Goal: Transaction & Acquisition: Purchase product/service

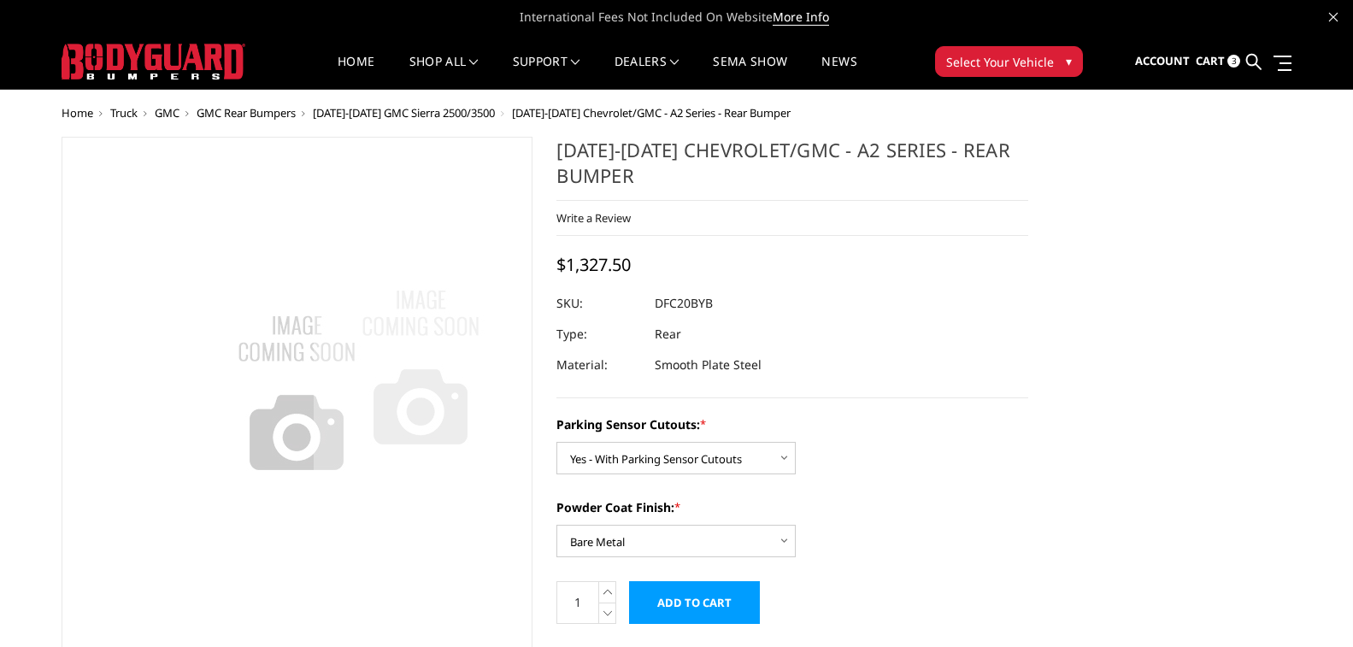
select select "2261"
select select "2262"
click at [1225, 56] on span "Cart" at bounding box center [1210, 60] width 29 height 15
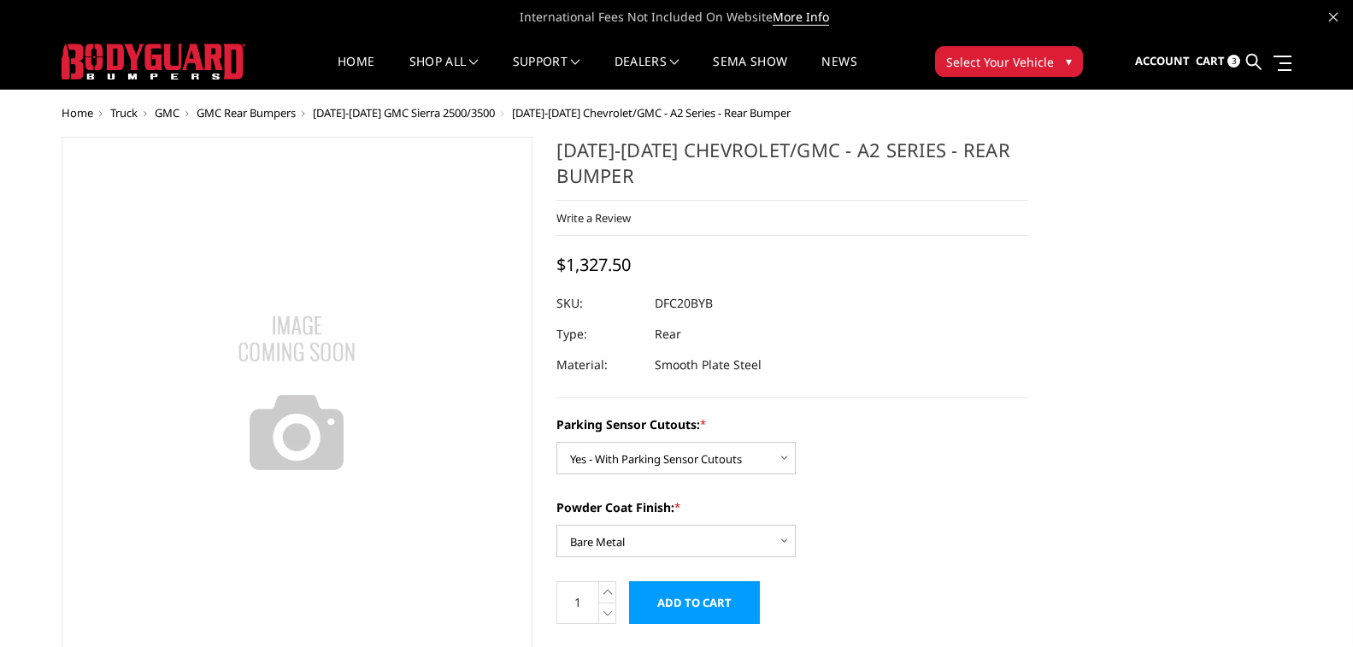
click at [1209, 56] on span "Cart" at bounding box center [1210, 60] width 29 height 15
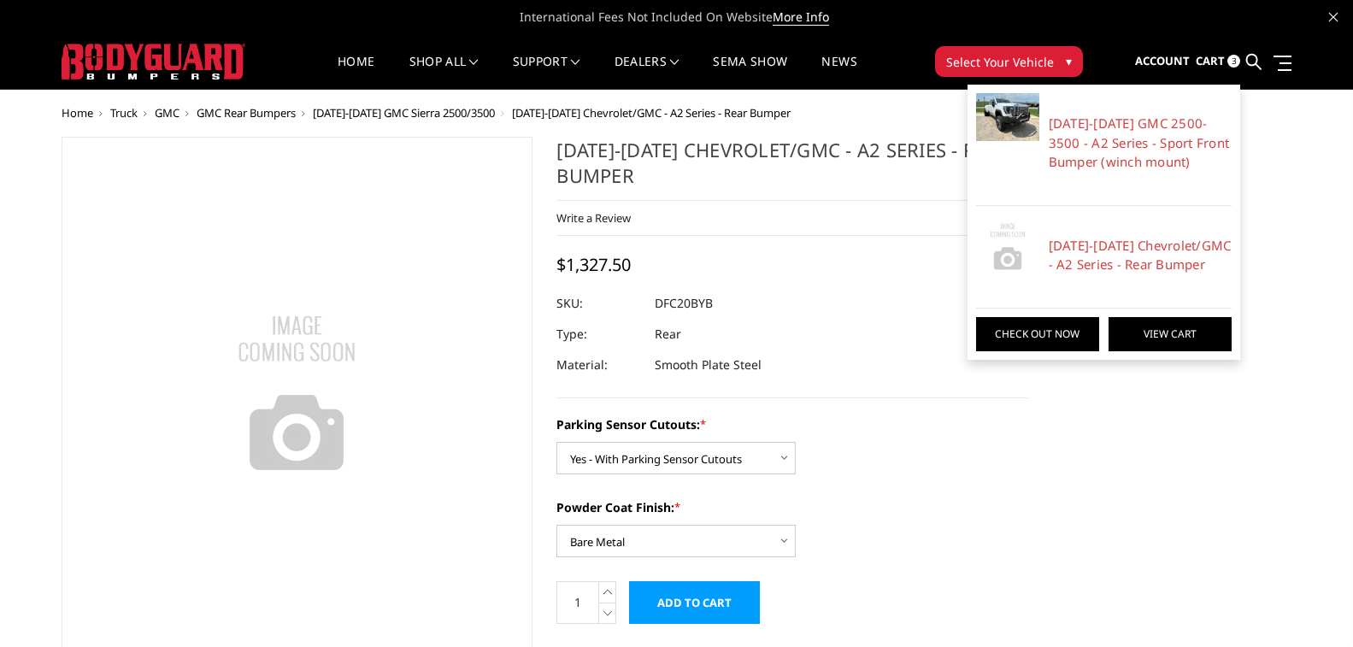
click at [1126, 334] on link "View Cart" at bounding box center [1170, 334] width 123 height 34
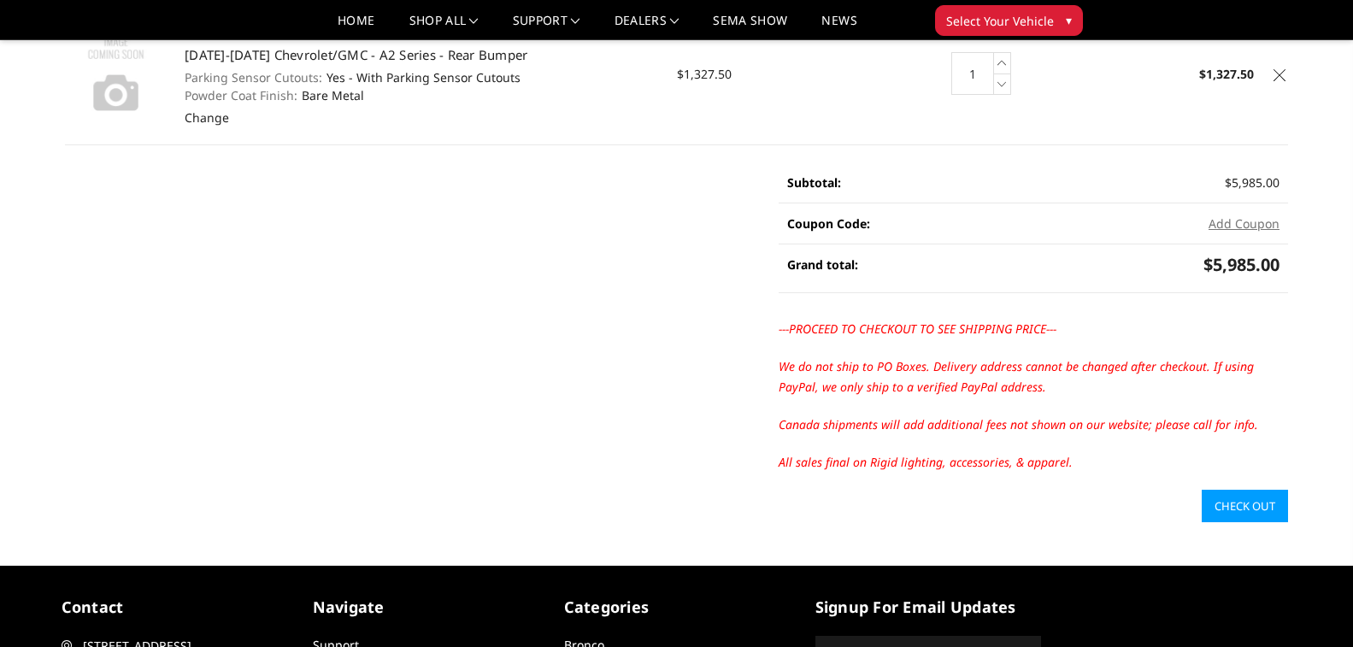
scroll to position [427, 0]
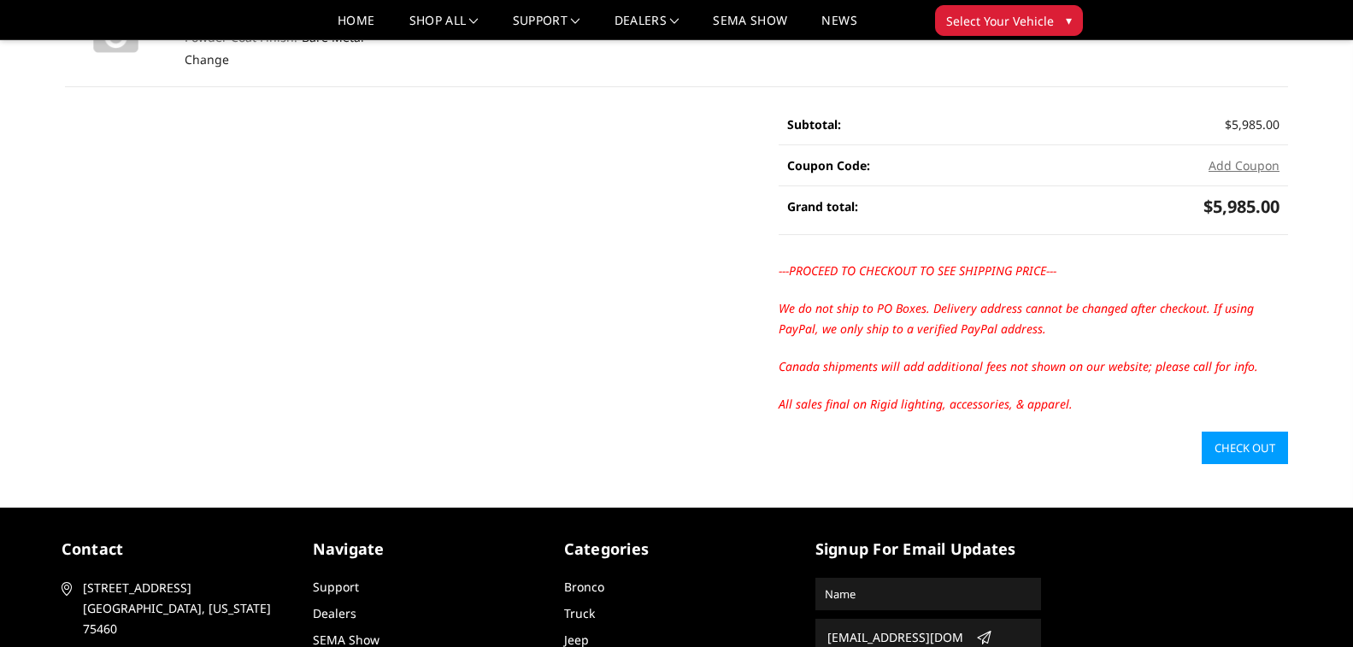
click at [1258, 433] on link "Check out" at bounding box center [1245, 448] width 86 height 32
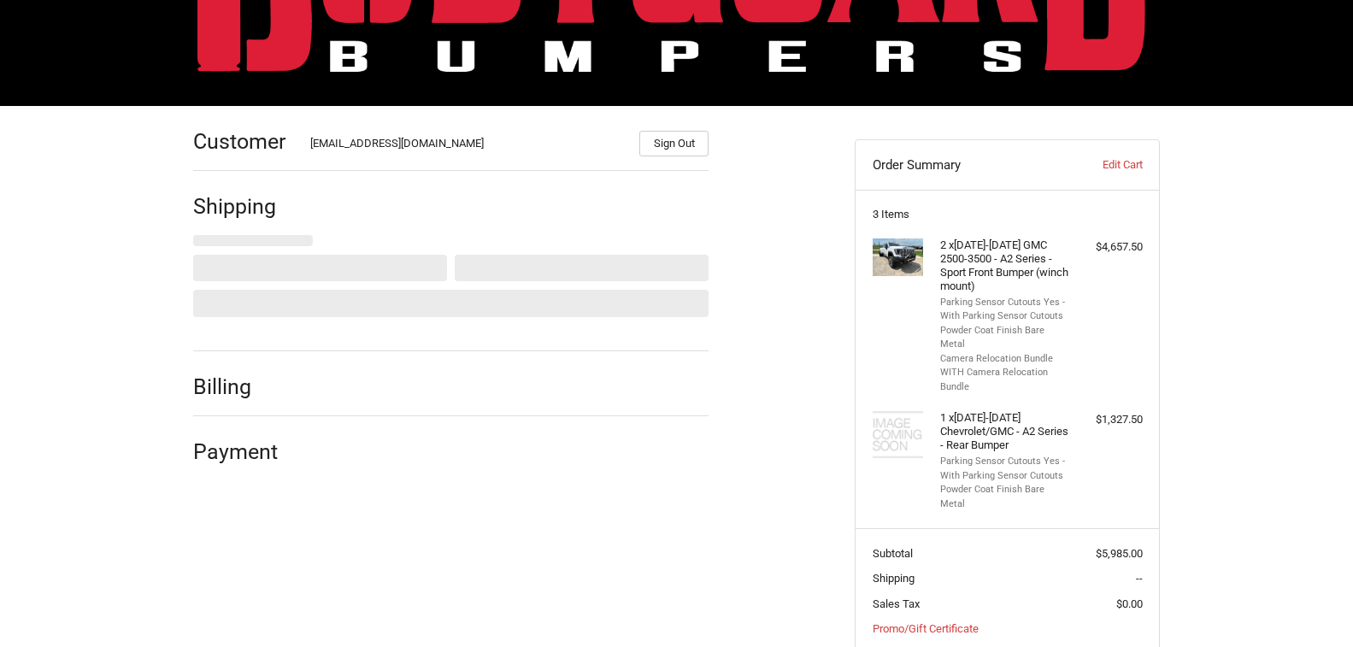
scroll to position [192, 0]
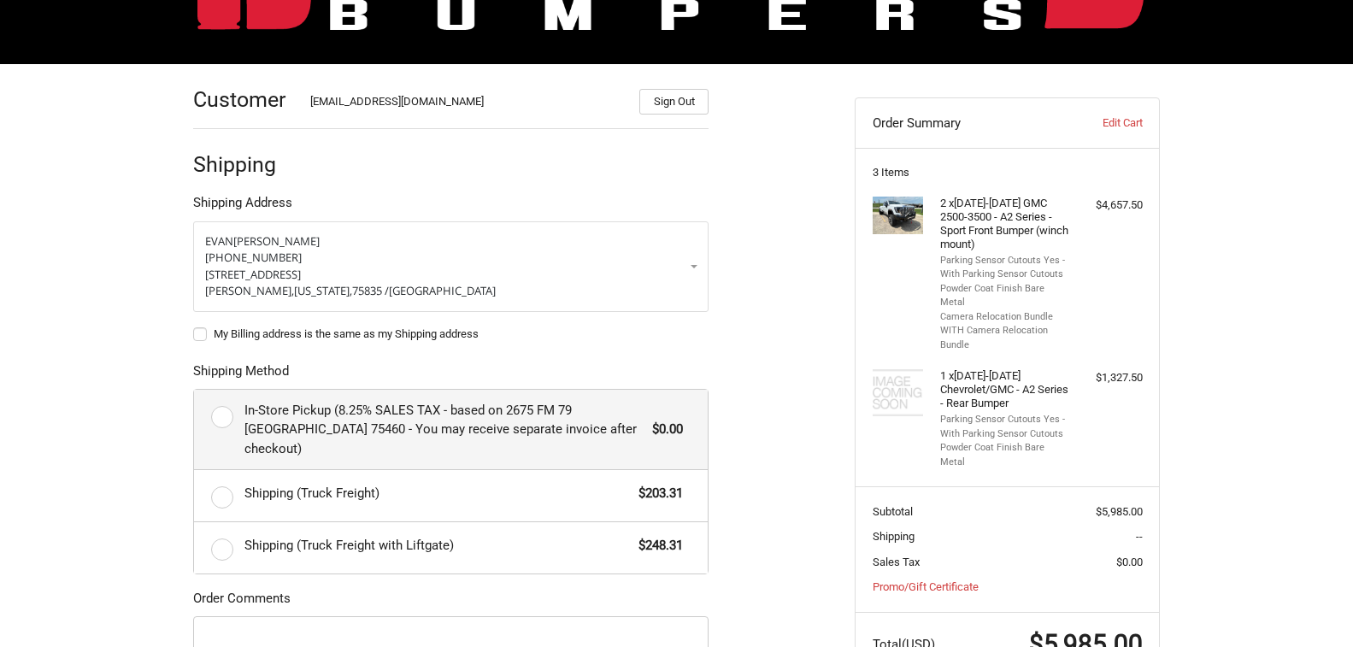
click at [579, 419] on span "In-Store Pickup (8.25% SALES TAX - based on 2675 FM 79 [GEOGRAPHIC_DATA] 75460 …" at bounding box center [444, 430] width 400 height 58
click at [195, 391] on input "In-Store Pickup (8.25% SALES TAX - based on 2675 FM 79 Paris TX 75460 - You may…" at bounding box center [194, 390] width 1 height 1
radio input "true"
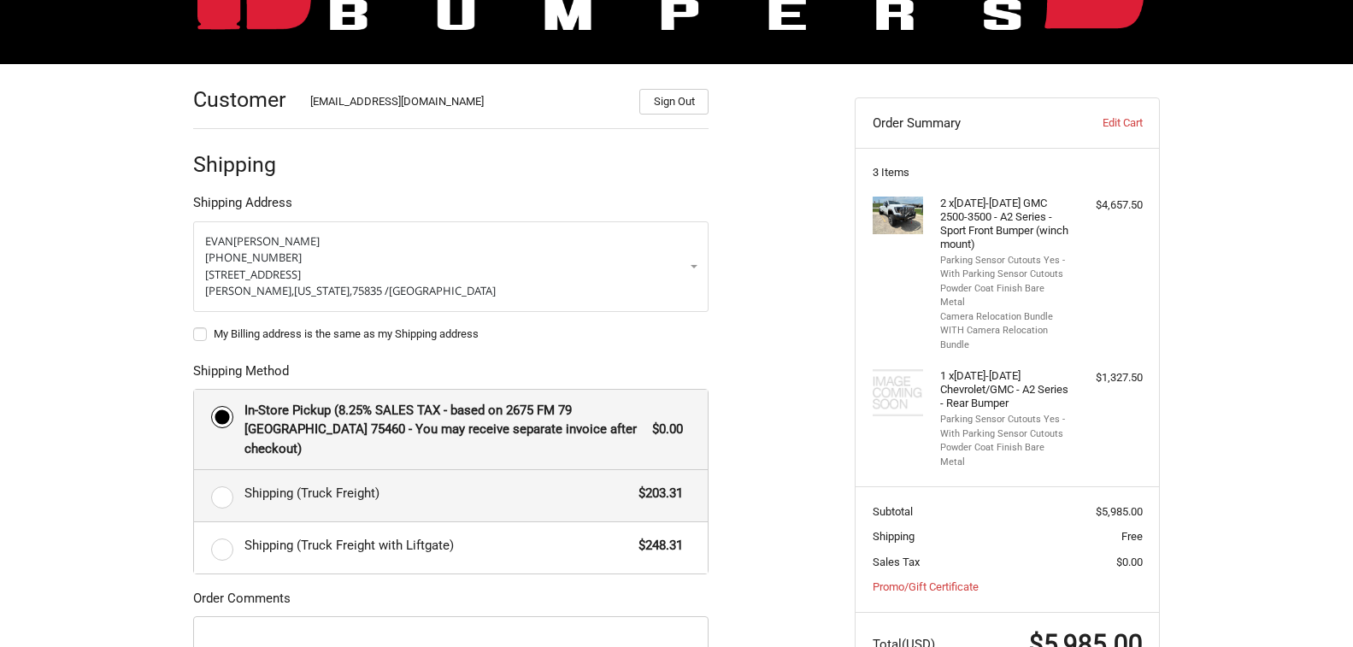
click at [522, 484] on div "Shipping (Truck Freight) $203.31" at bounding box center [463, 493] width 439 height 24
click at [195, 471] on input "Shipping (Truck Freight) $203.31" at bounding box center [194, 470] width 1 height 1
radio input "true"
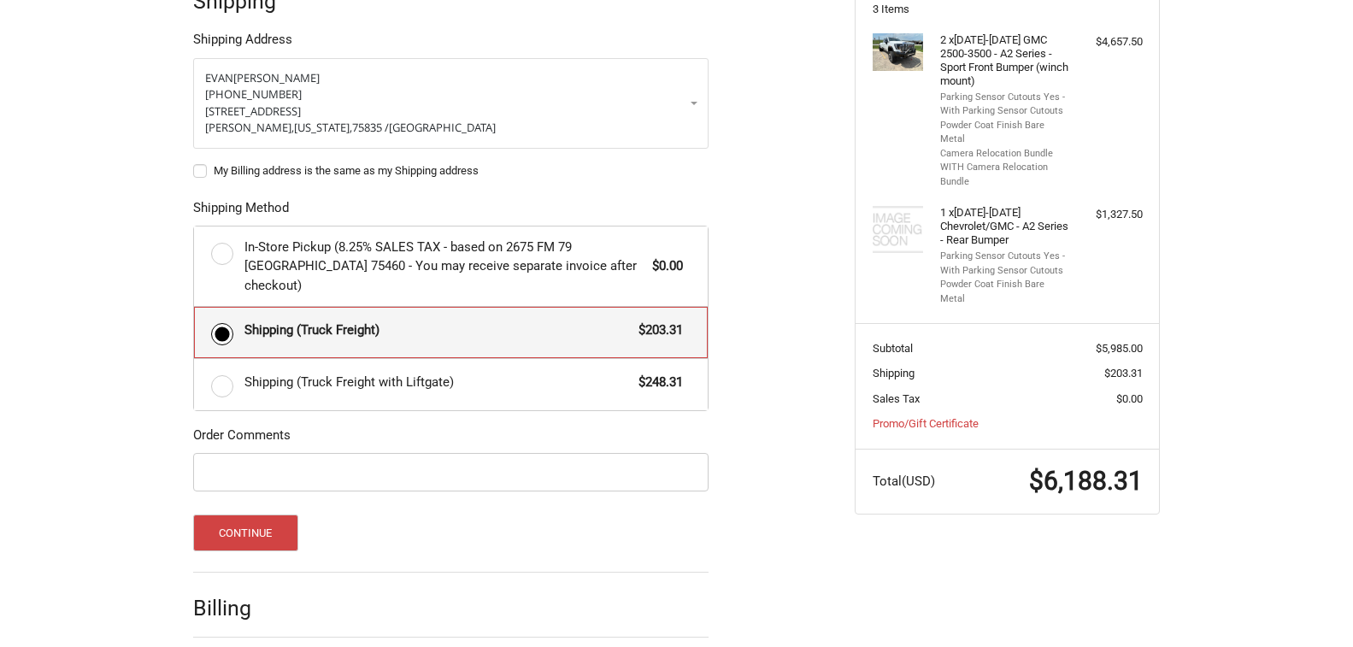
scroll to position [409, 0]
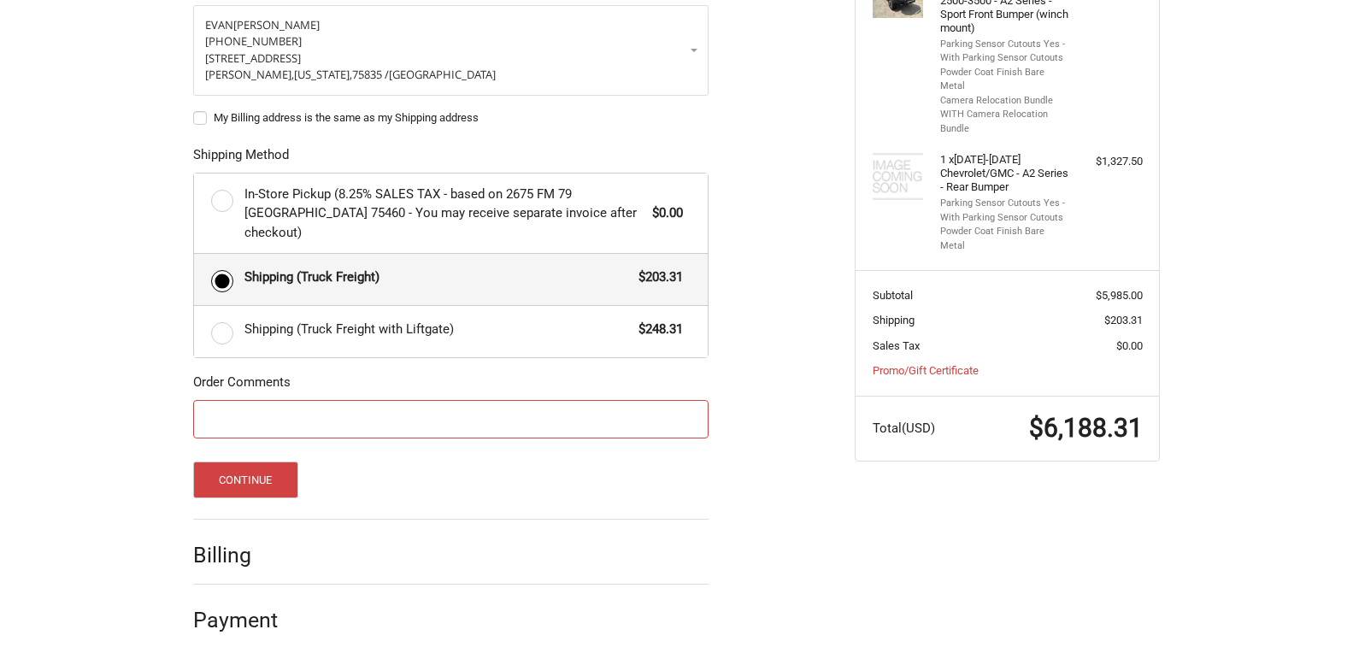
click at [374, 405] on input "Order Comments" at bounding box center [450, 419] width 515 height 38
click at [269, 465] on button "Continue" at bounding box center [245, 480] width 105 height 37
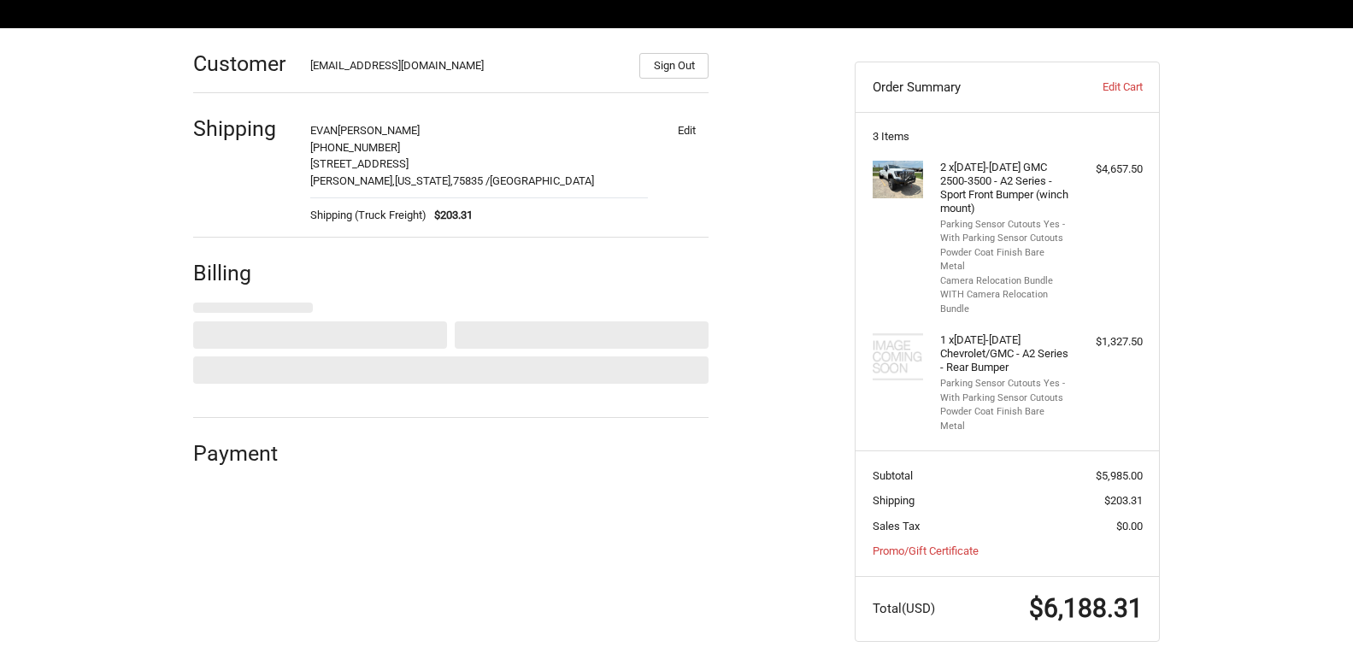
select select "US"
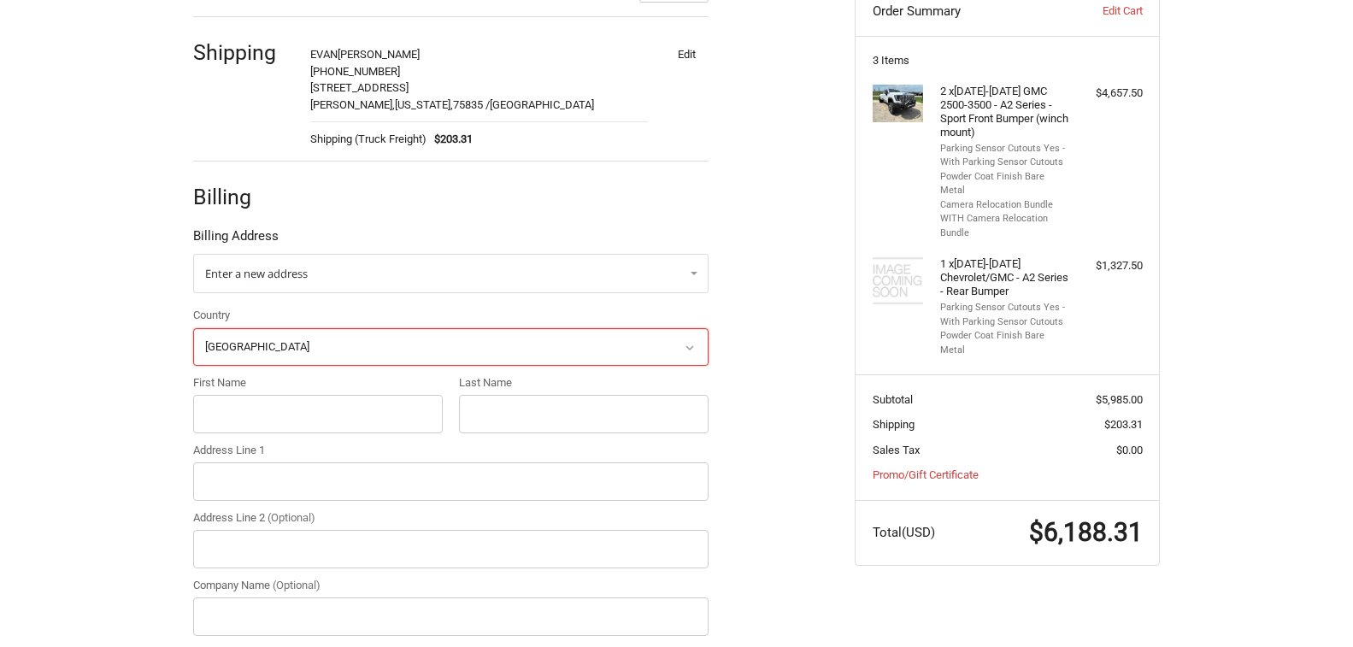
scroll to position [337, 0]
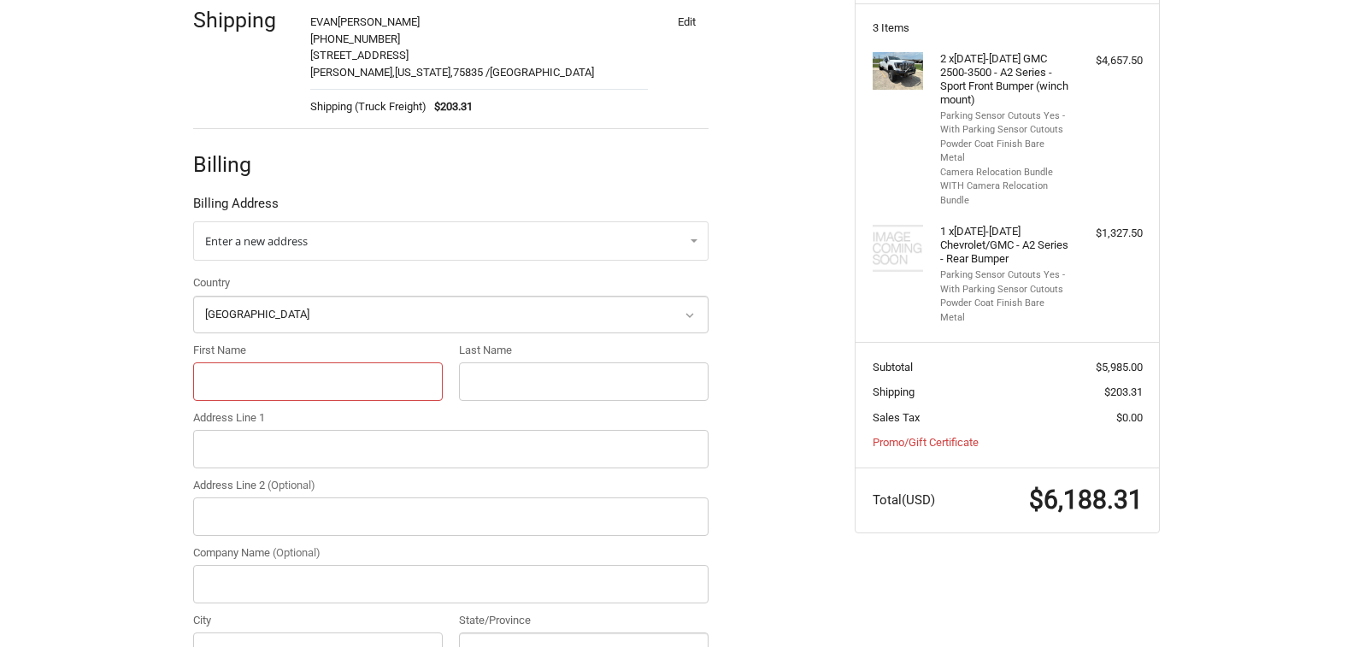
click at [280, 386] on input "First Name" at bounding box center [318, 381] width 250 height 38
type input "EVAN"
type input "BRUNER"
type input "3590 US HWY 287 N"
type input "BRUNER'S ECONOMY CAR CENTER"
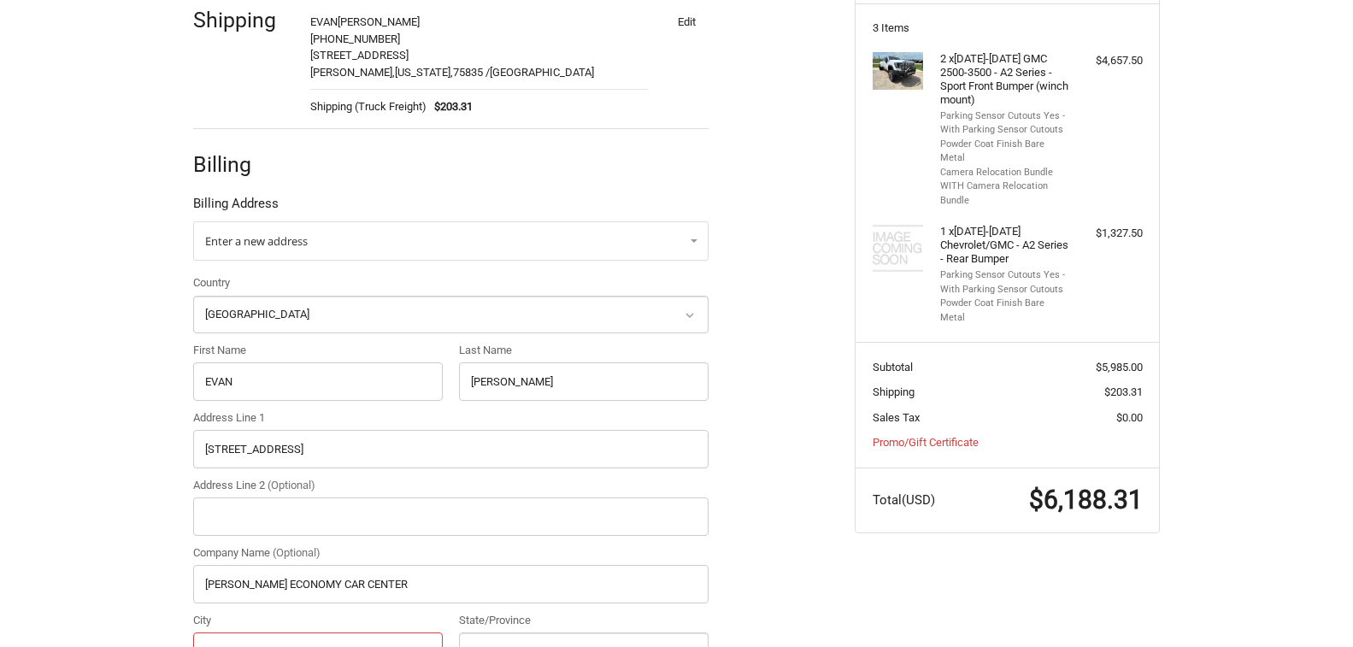
type input "Crockett"
select select "TX"
type input "75835"
type input "9365447142"
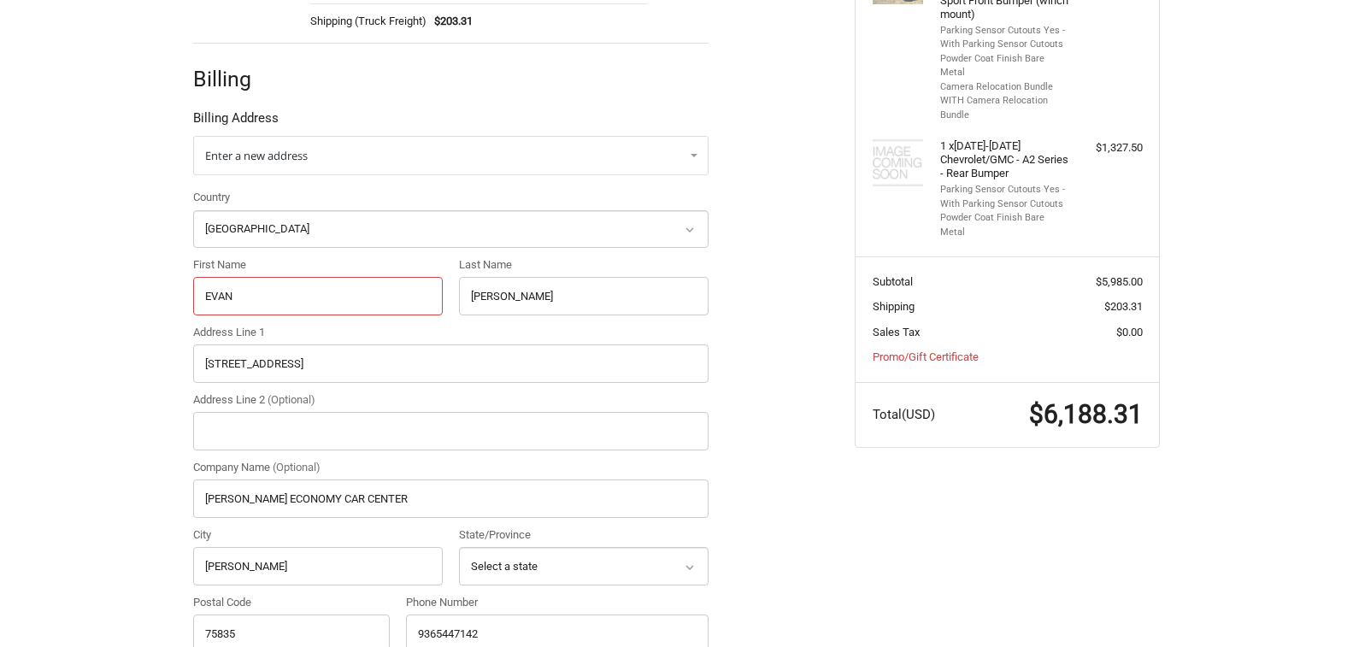
scroll to position [593, 0]
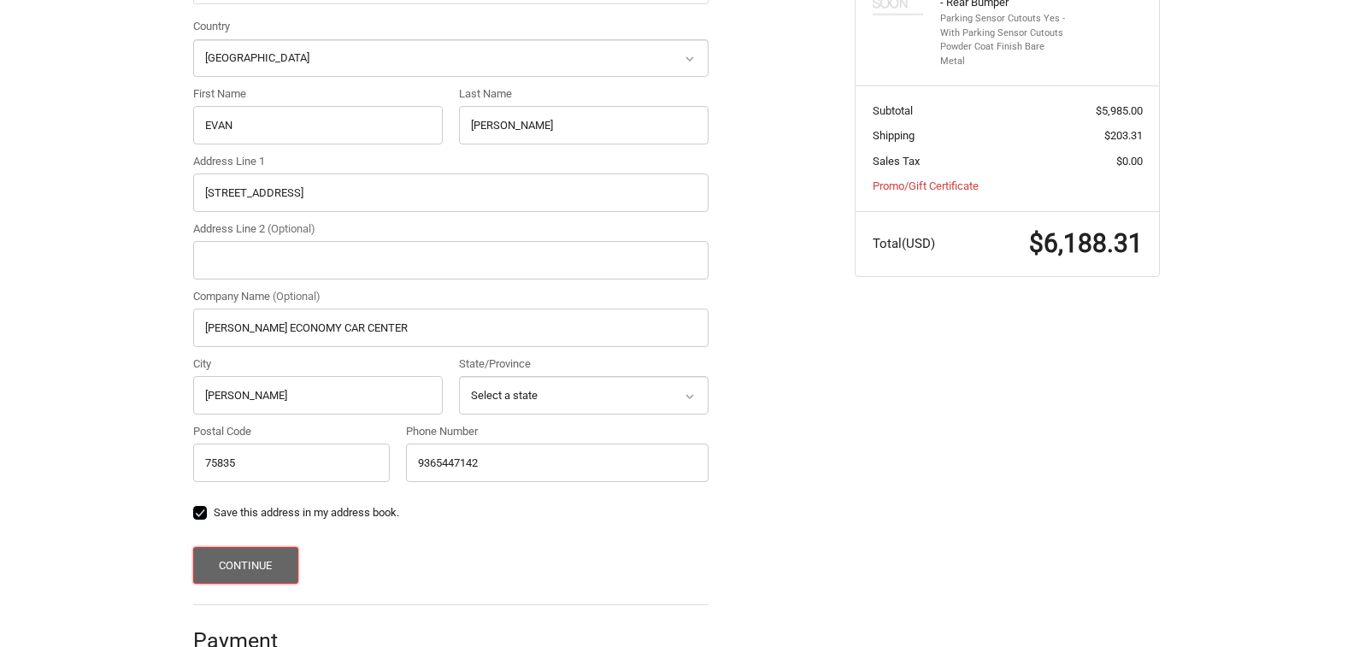
click at [238, 550] on button "Continue" at bounding box center [245, 565] width 105 height 37
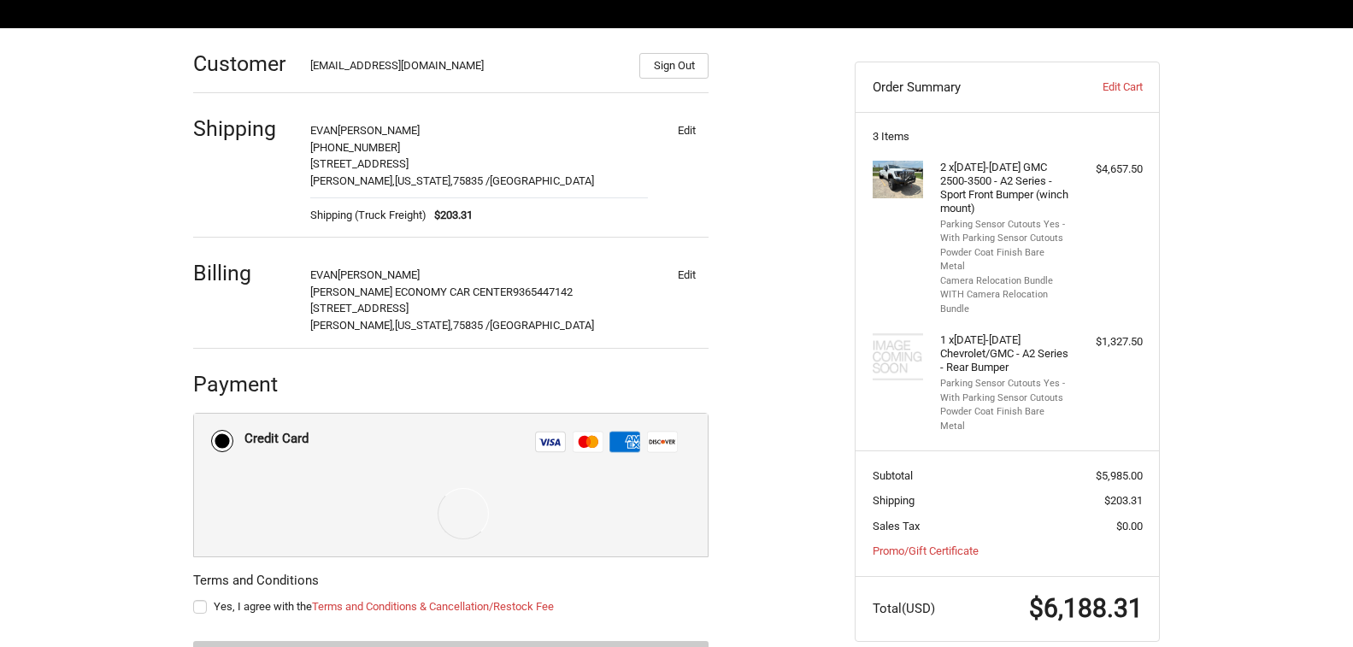
scroll to position [307, 0]
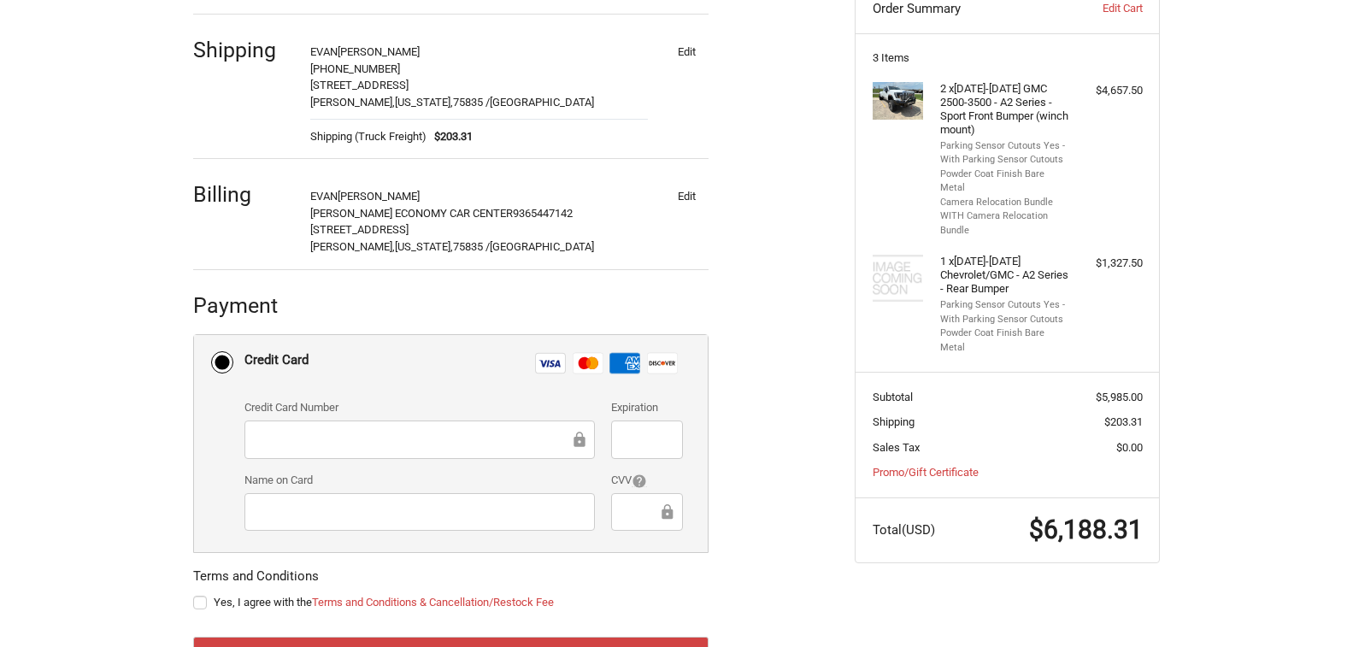
click at [194, 605] on label "Yes, I agree with the Terms and Conditions & Cancellation/Restock Fee" at bounding box center [450, 603] width 515 height 14
click at [194, 595] on input "Yes, I agree with the Terms and Conditions & Cancellation/Restock Fee" at bounding box center [193, 594] width 1 height 1
checkbox input "true"
click at [639, 494] on div at bounding box center [646, 512] width 71 height 38
click at [735, 515] on ol "Customer bruners.ecc@gmail.com Sign Out Shipping EVAN BRUNER 936-544-7142 3590 …" at bounding box center [484, 316] width 582 height 733
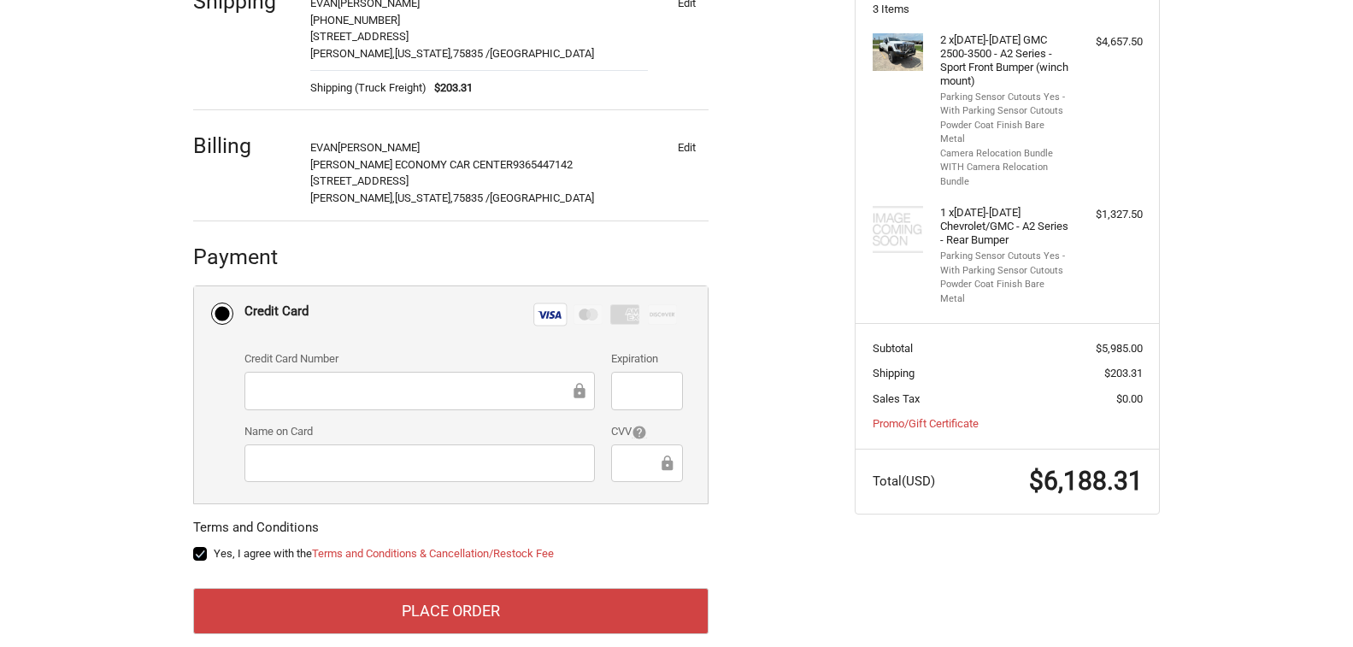
scroll to position [381, 0]
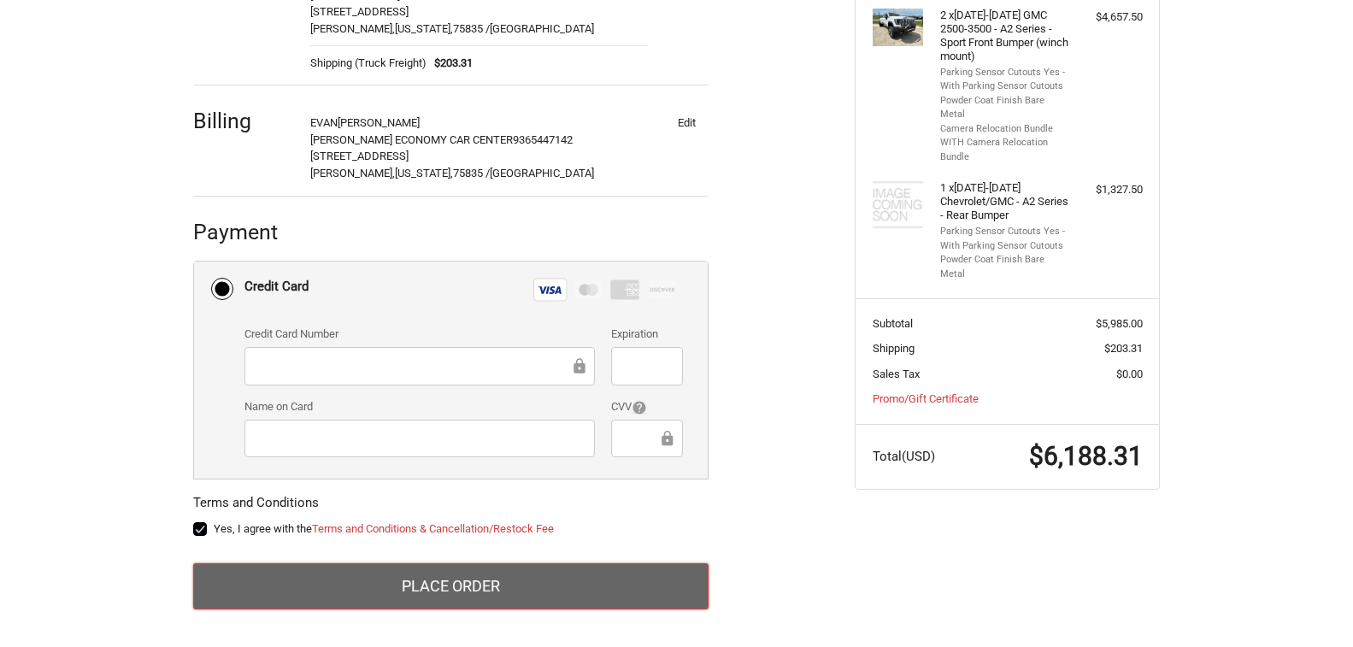
click at [527, 600] on button "Place Order" at bounding box center [450, 586] width 515 height 46
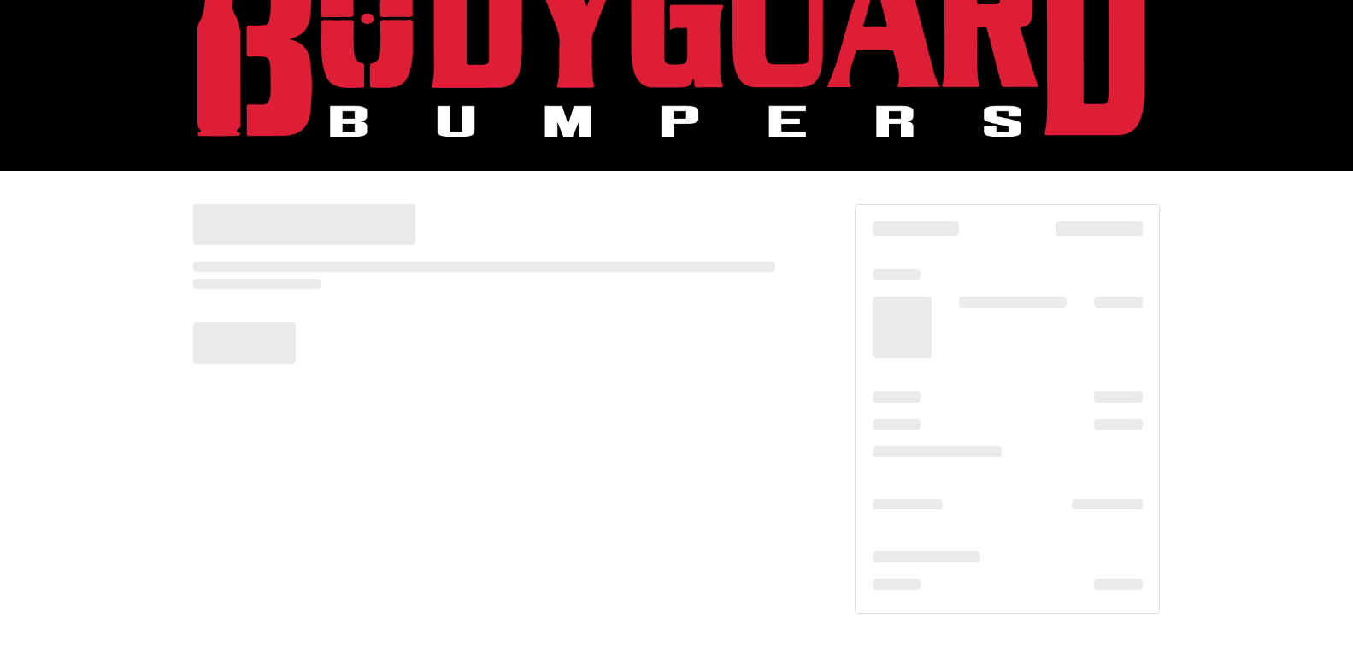
scroll to position [85, 0]
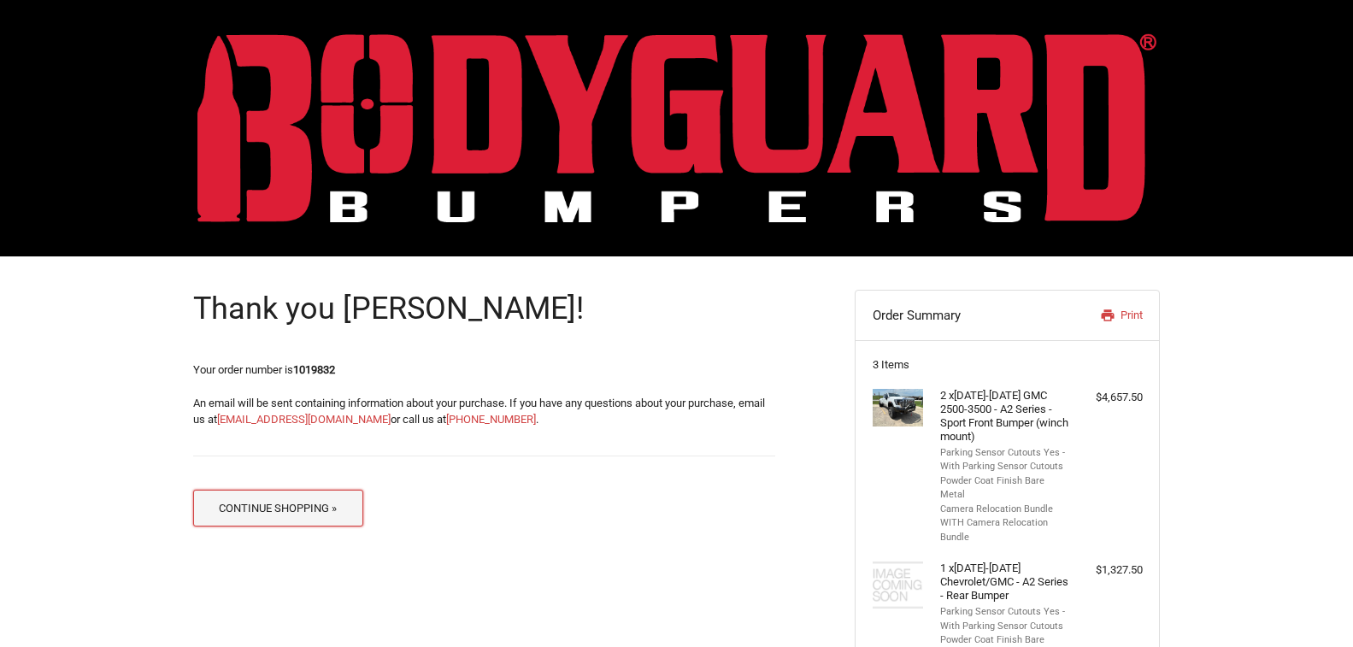
click at [270, 492] on button "Continue Shopping »" at bounding box center [278, 508] width 170 height 37
